Goal: Information Seeking & Learning: Find specific page/section

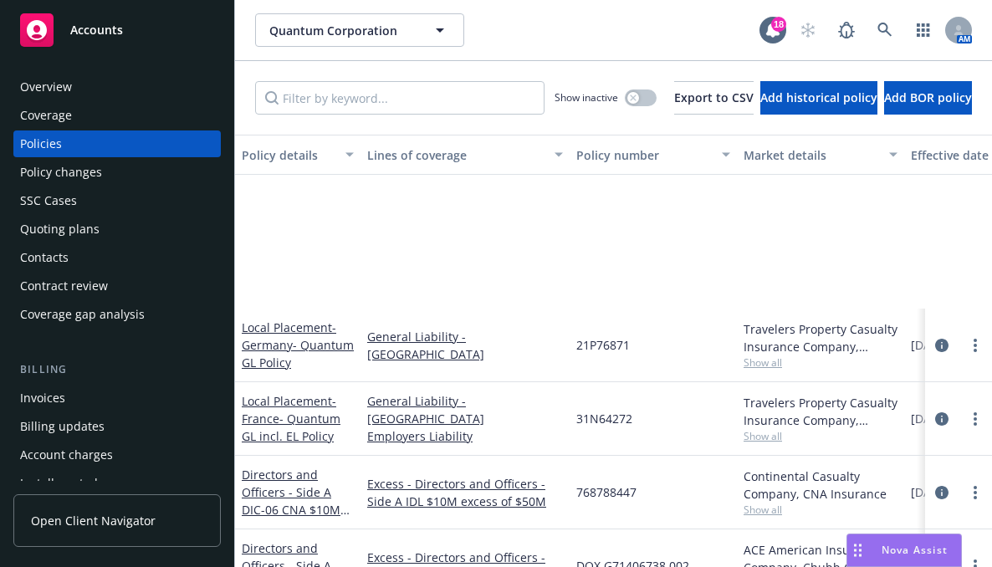
scroll to position [251, 0]
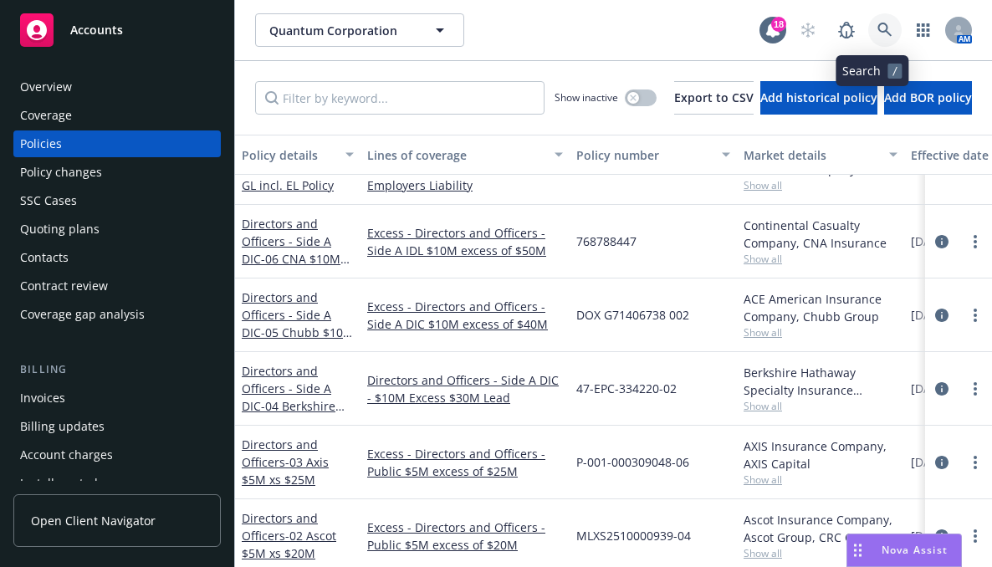
click at [878, 35] on icon at bounding box center [885, 30] width 15 height 15
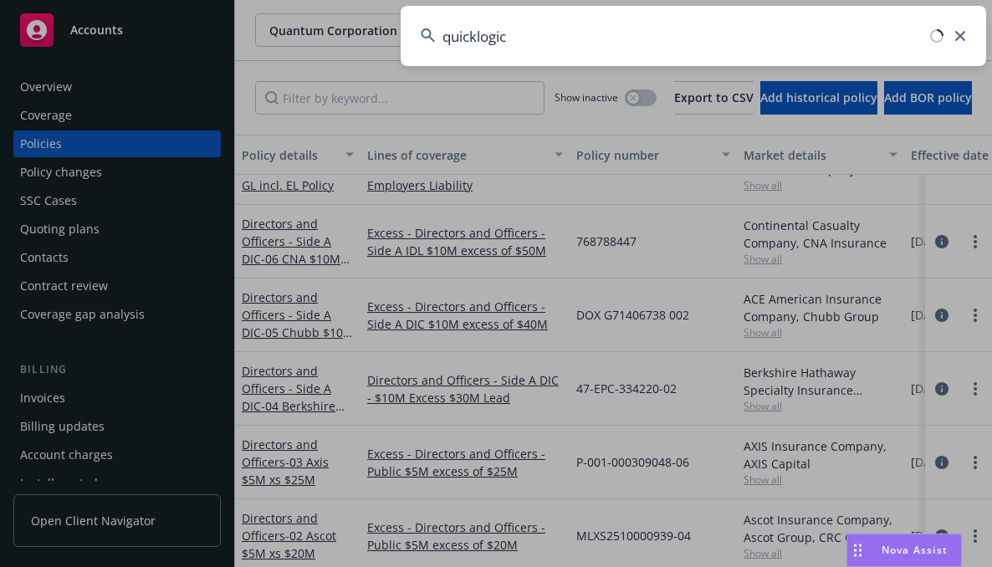
type input "quicklogic"
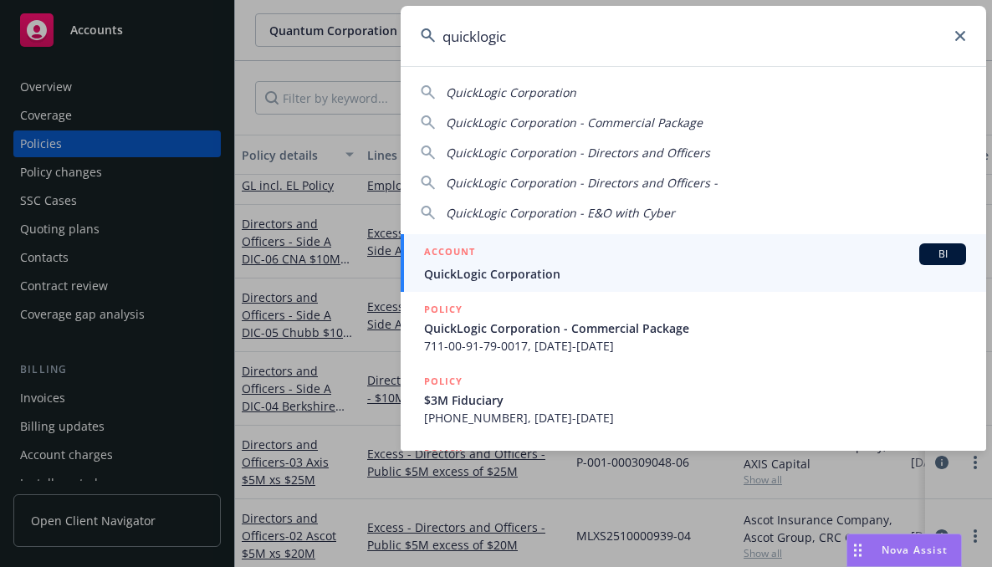
click at [547, 276] on span "QuickLogic Corporation" at bounding box center [695, 274] width 542 height 18
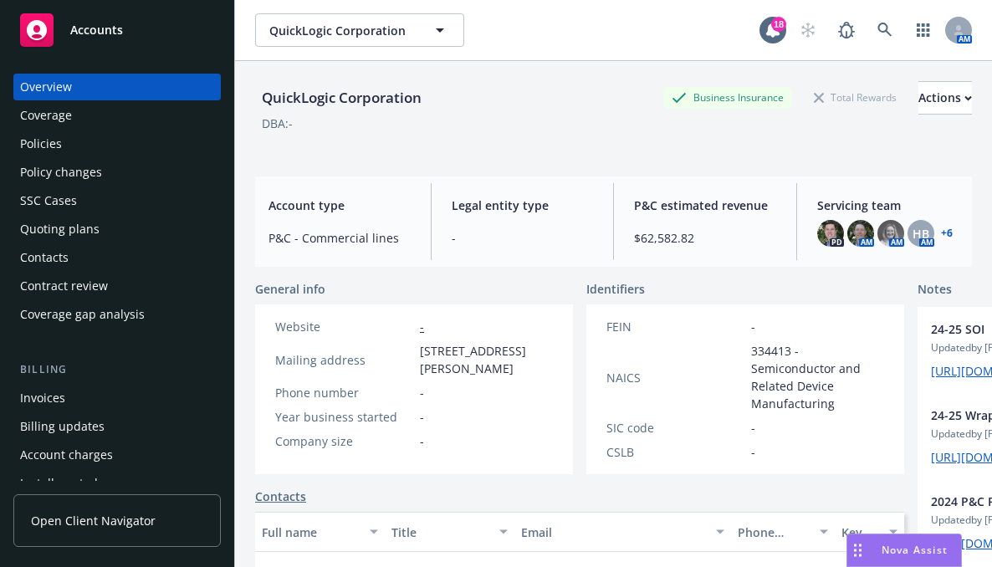
click at [664, 37] on div "QuickLogic Corporation QuickLogic Corporation" at bounding box center [507, 29] width 505 height 33
click at [47, 144] on div "Policies" at bounding box center [41, 144] width 42 height 27
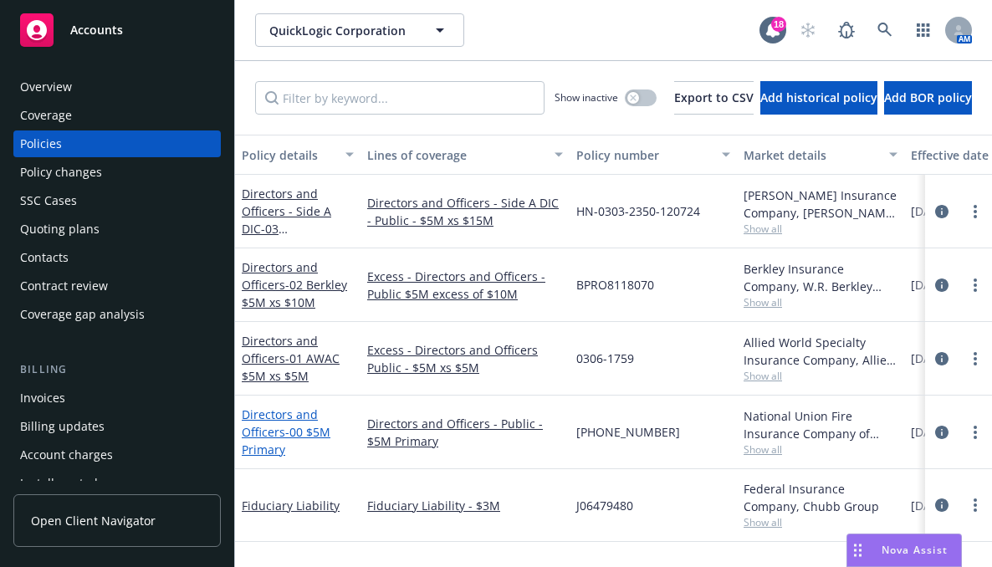
click at [296, 418] on link "Directors and Officers - 00 $5M Primary" at bounding box center [286, 432] width 89 height 51
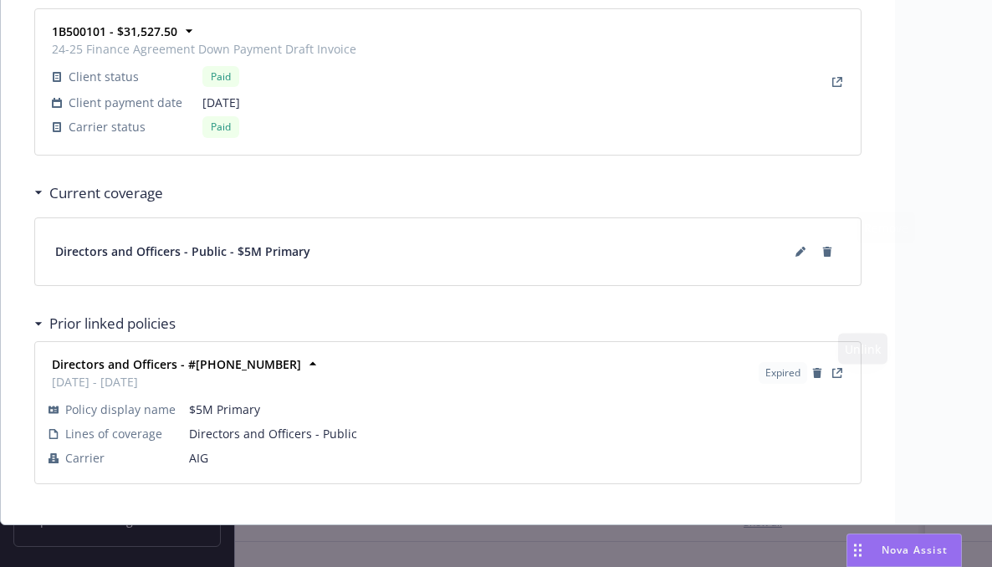
scroll to position [2244, 0]
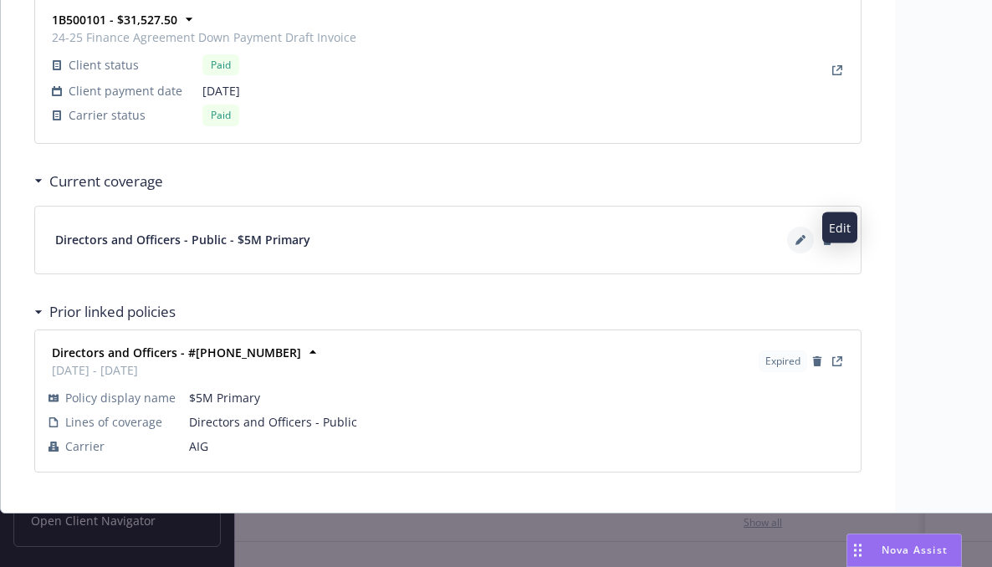
click at [798, 237] on icon at bounding box center [800, 241] width 8 height 8
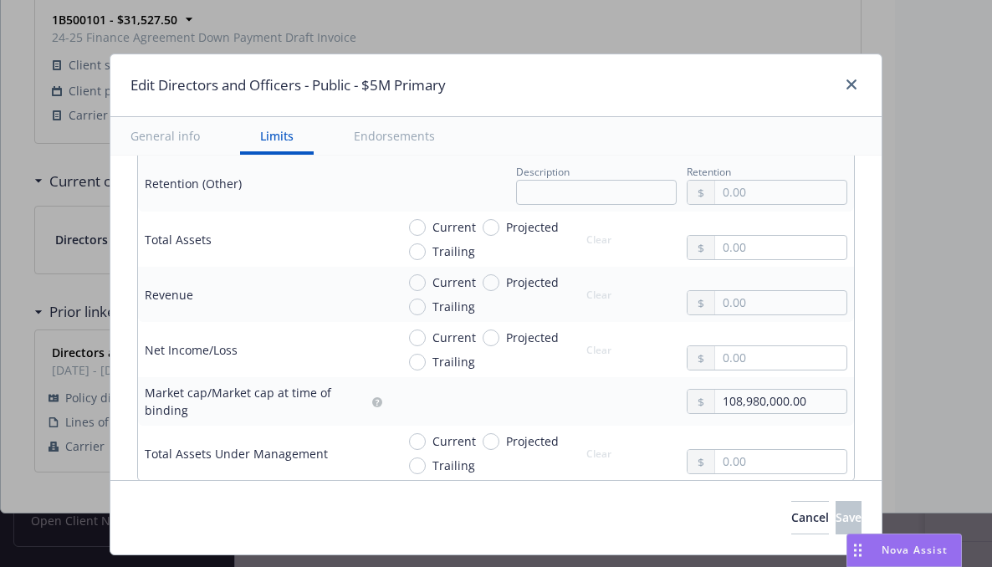
scroll to position [753, 0]
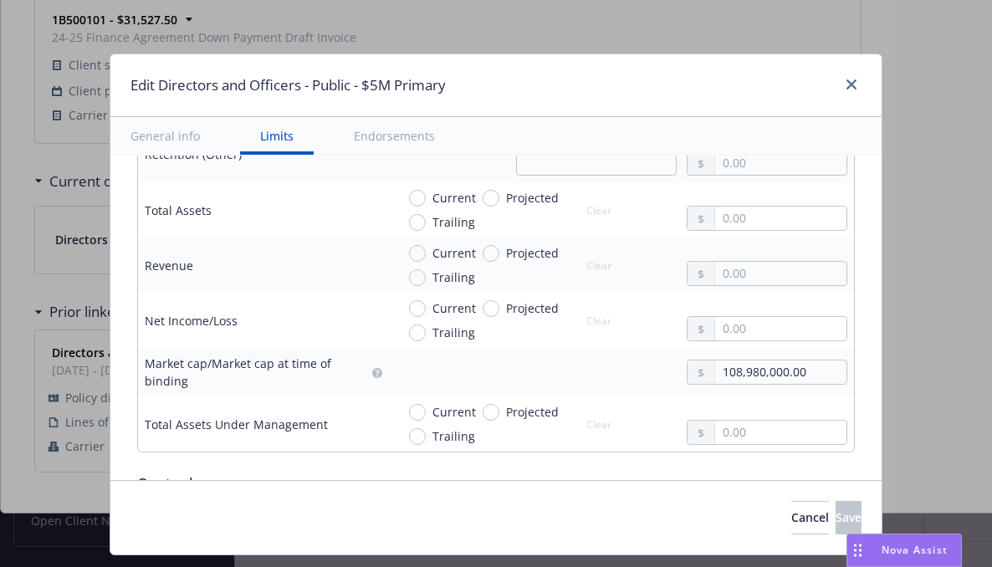
click at [844, 94] on div at bounding box center [848, 85] width 27 height 22
click at [859, 85] on div at bounding box center [848, 85] width 27 height 22
